Goal: Task Accomplishment & Management: Use online tool/utility

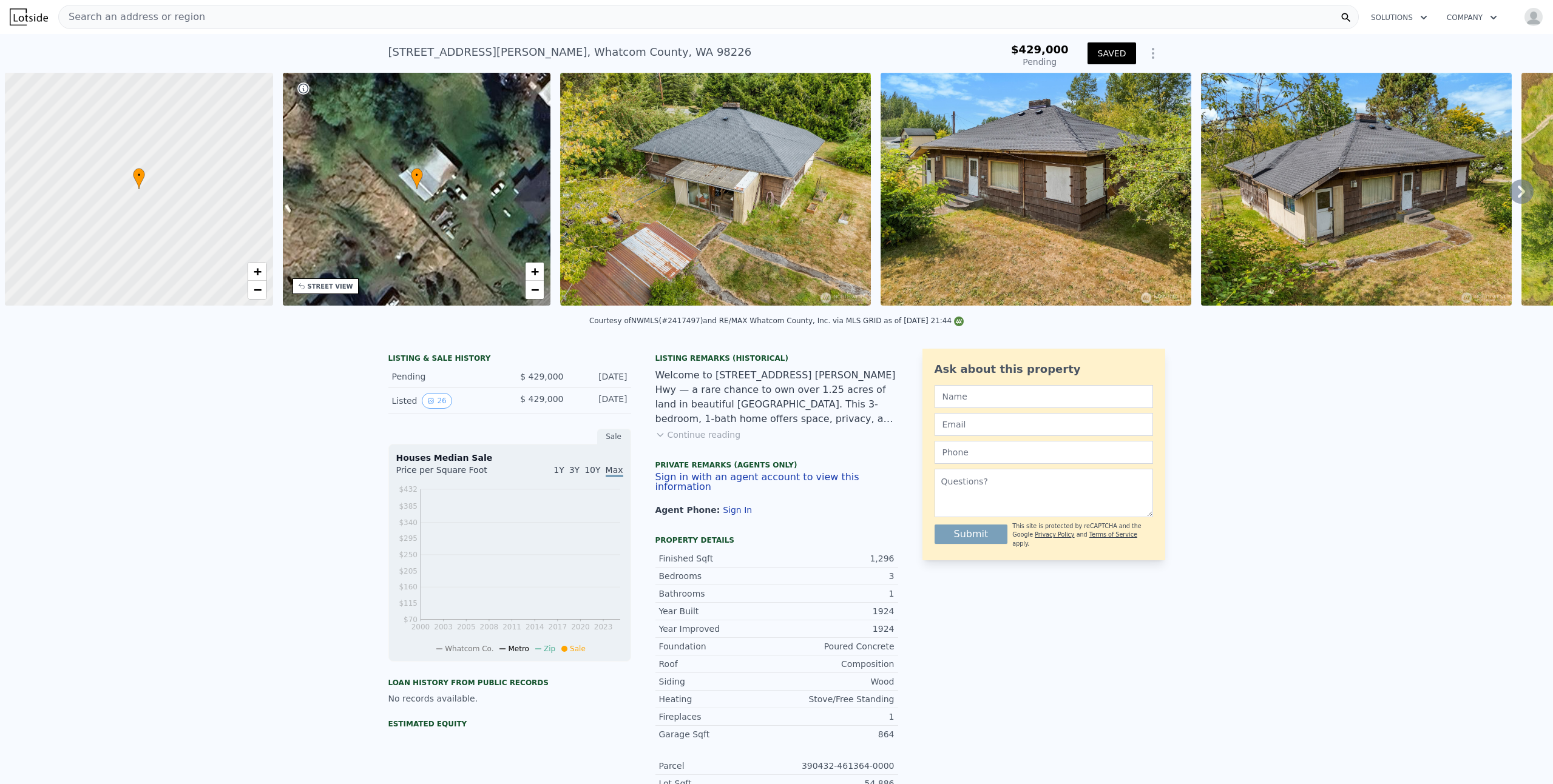
scroll to position [0, 5]
